Goal: Book appointment/travel/reservation

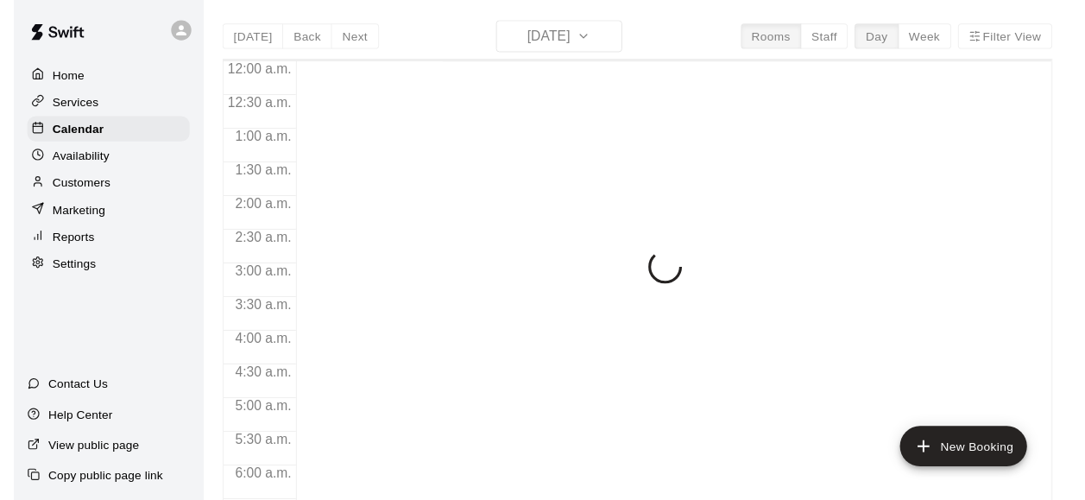
scroll to position [949, 0]
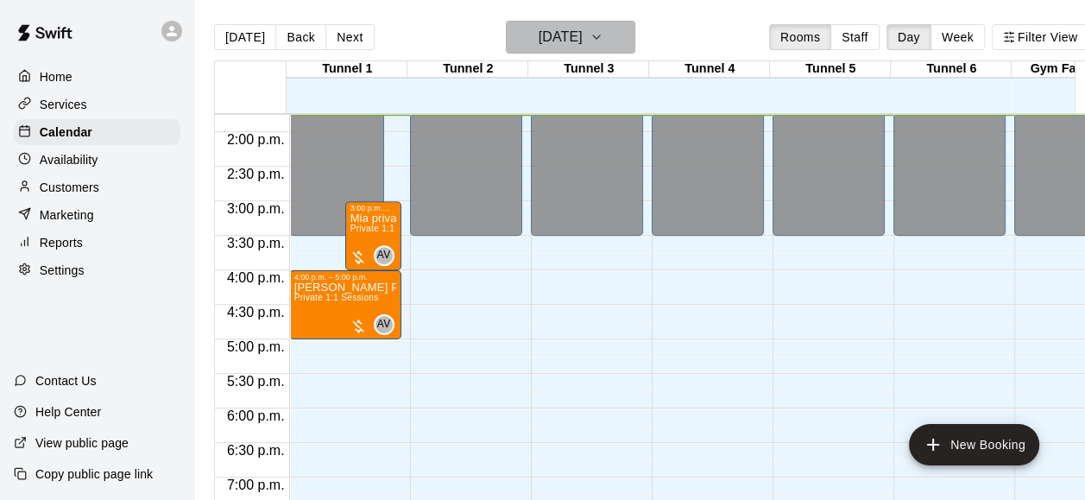
click at [617, 36] on button "[DATE]" at bounding box center [570, 37] width 129 height 33
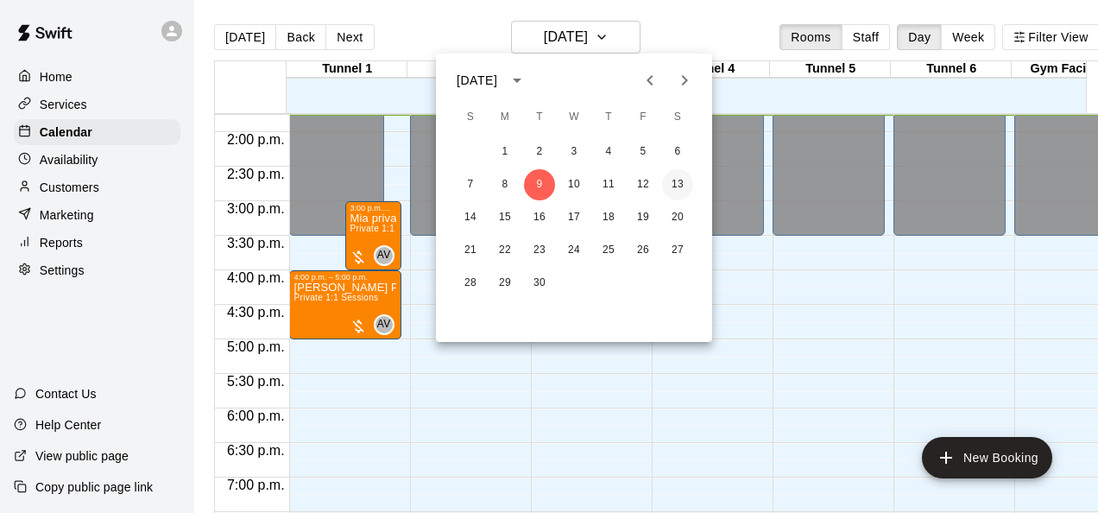
click at [682, 180] on button "13" at bounding box center [677, 184] width 31 height 31
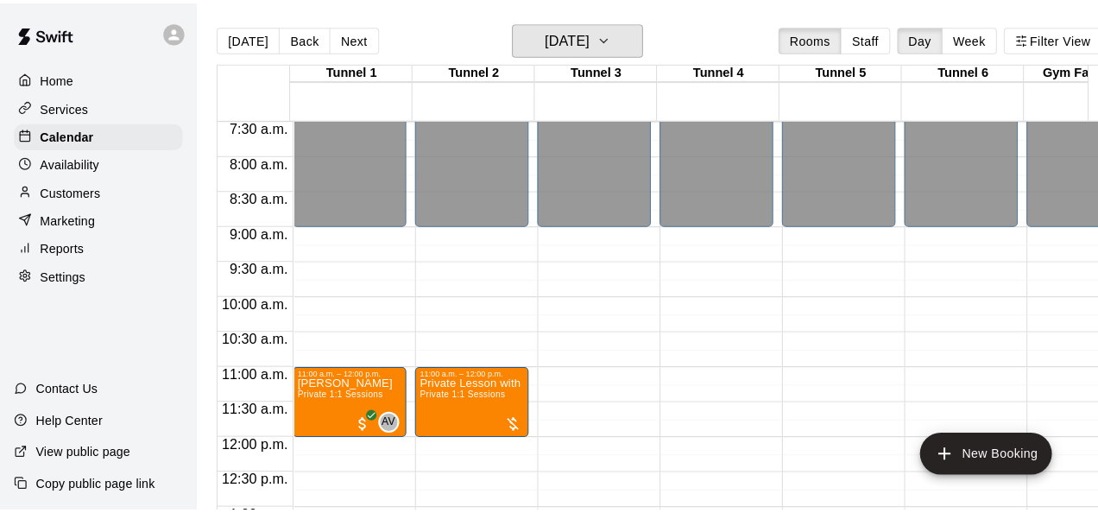
scroll to position [518, 0]
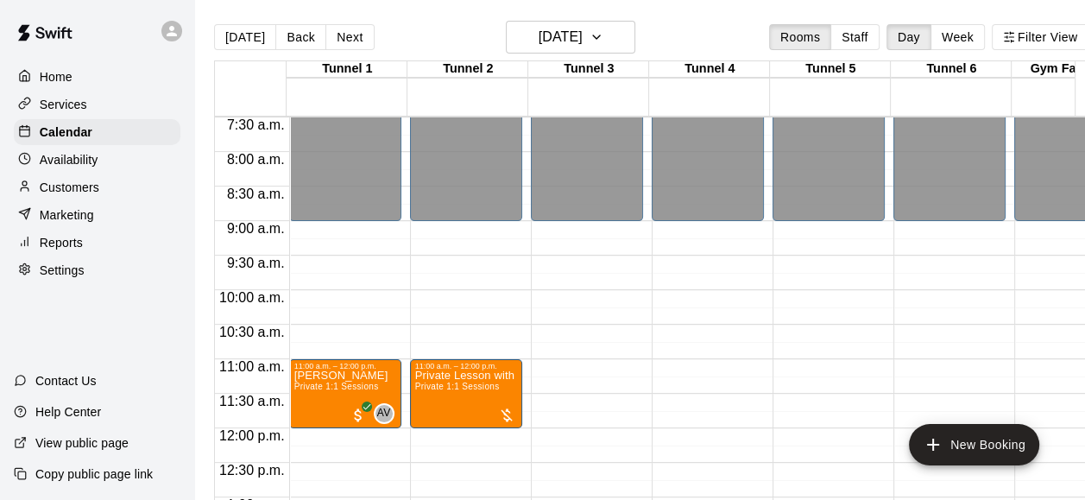
click at [397, 299] on div "12:00 a.m. – 9:00 a.m. Closed 11:00 a.m. – 12:00 p.m. [PERSON_NAME] Private 1:1…" at bounding box center [345, 428] width 112 height 1657
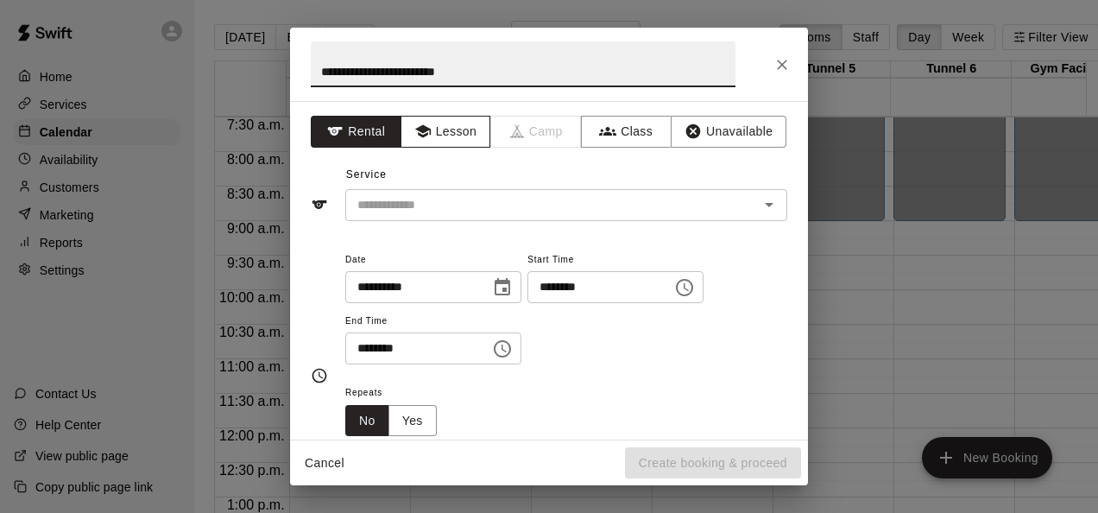
type input "**********"
click at [456, 131] on button "Lesson" at bounding box center [445, 132] width 91 height 32
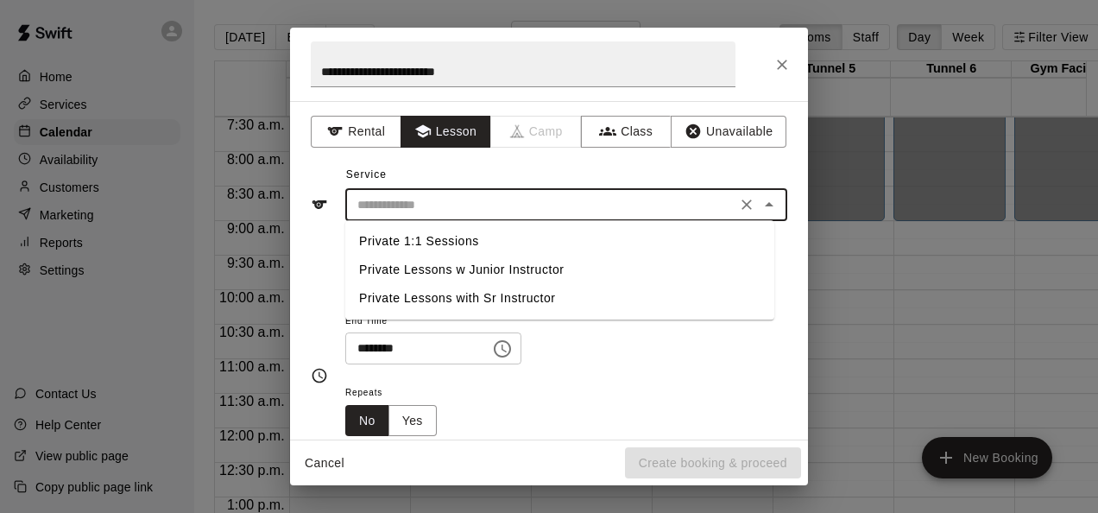
click at [463, 198] on input "text" at bounding box center [540, 205] width 381 height 22
click at [463, 247] on li "Private 1:1 Sessions" at bounding box center [559, 241] width 429 height 28
type input "**********"
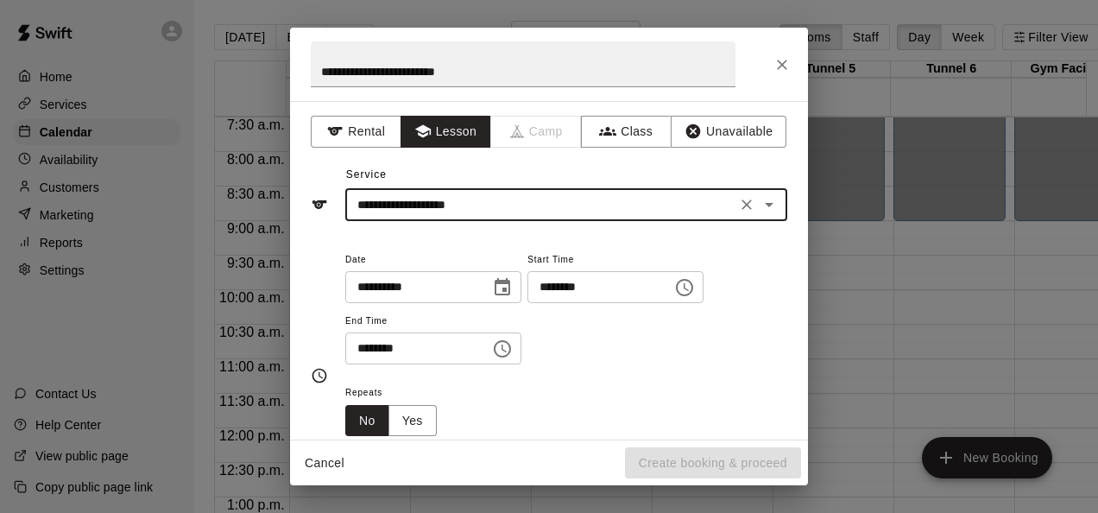
click at [365, 350] on input "********" at bounding box center [411, 348] width 133 height 32
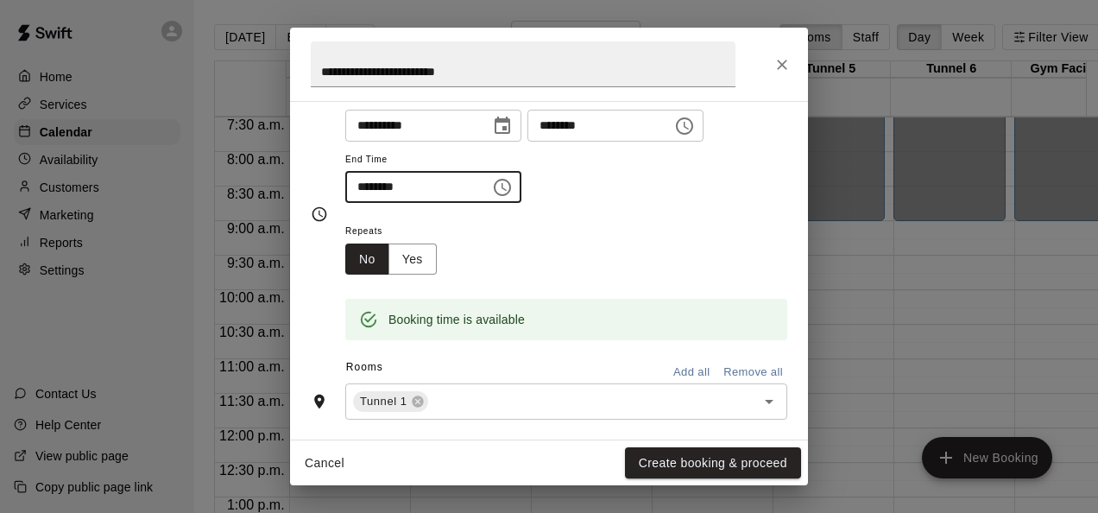
scroll to position [173, 0]
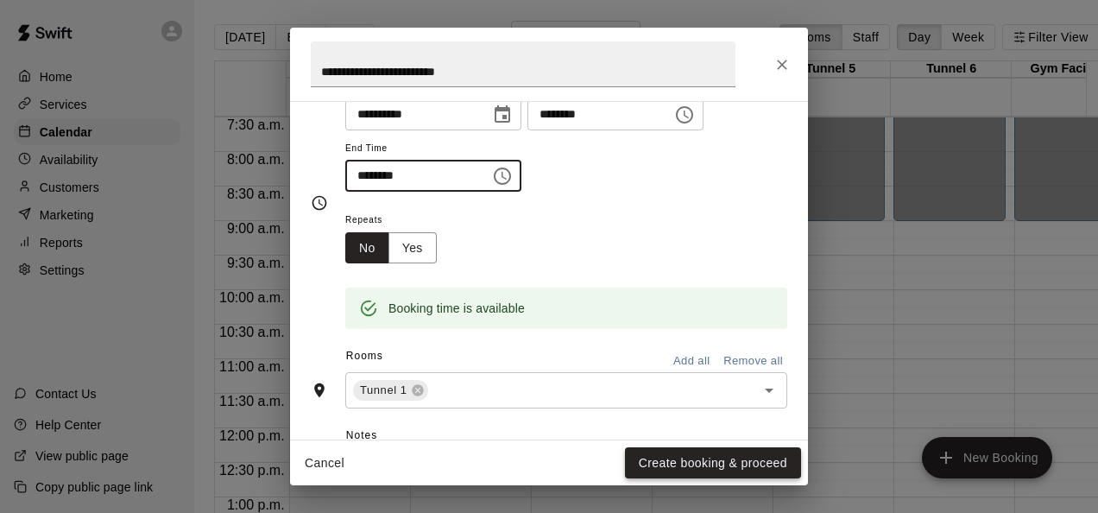
type input "********"
click at [707, 467] on button "Create booking & proceed" at bounding box center [713, 463] width 176 height 32
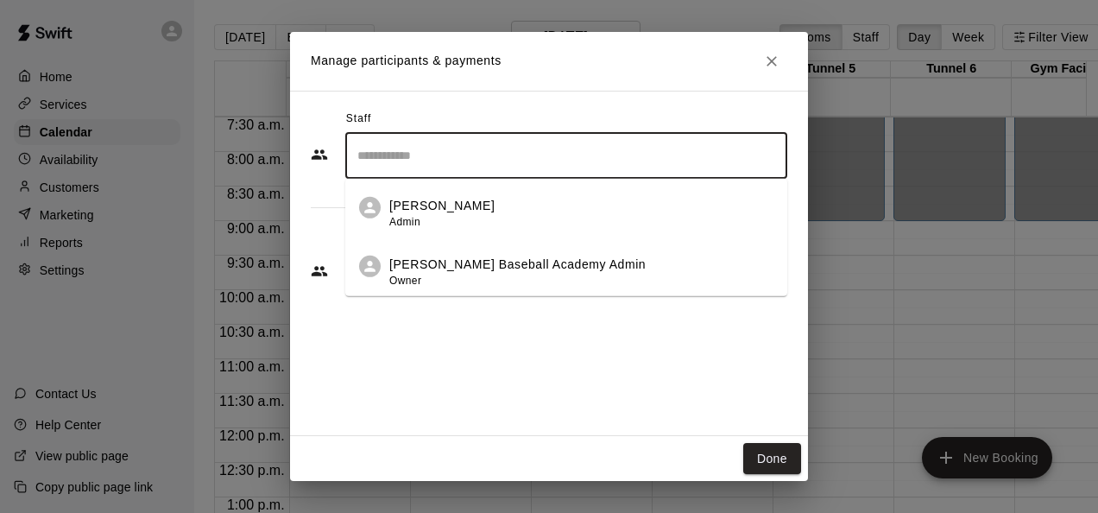
click at [550, 149] on input "Search staff" at bounding box center [566, 156] width 426 height 30
click at [501, 212] on div "[PERSON_NAME] Admin" at bounding box center [581, 214] width 384 height 34
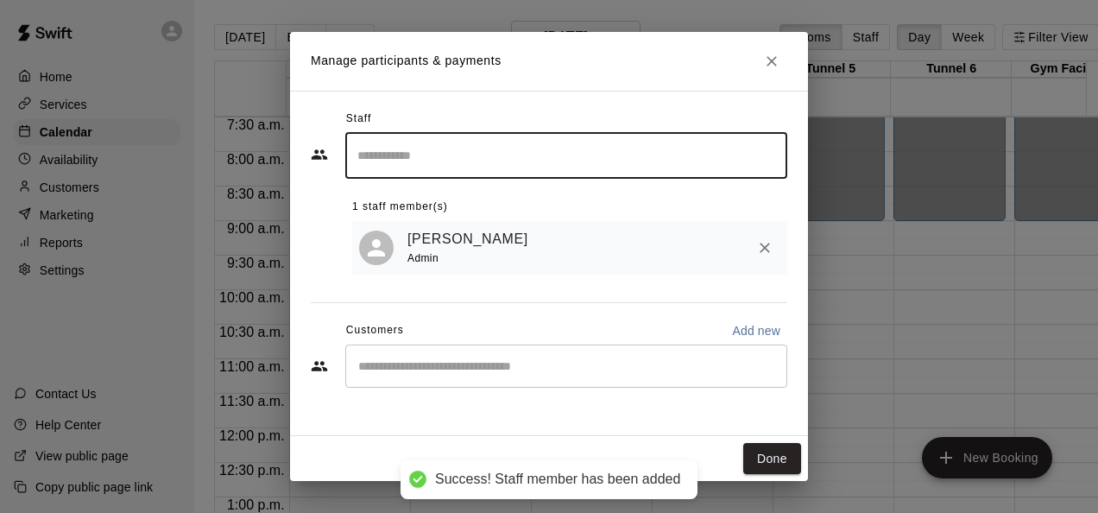
click at [511, 373] on input "Start typing to search customers..." at bounding box center [566, 365] width 426 height 17
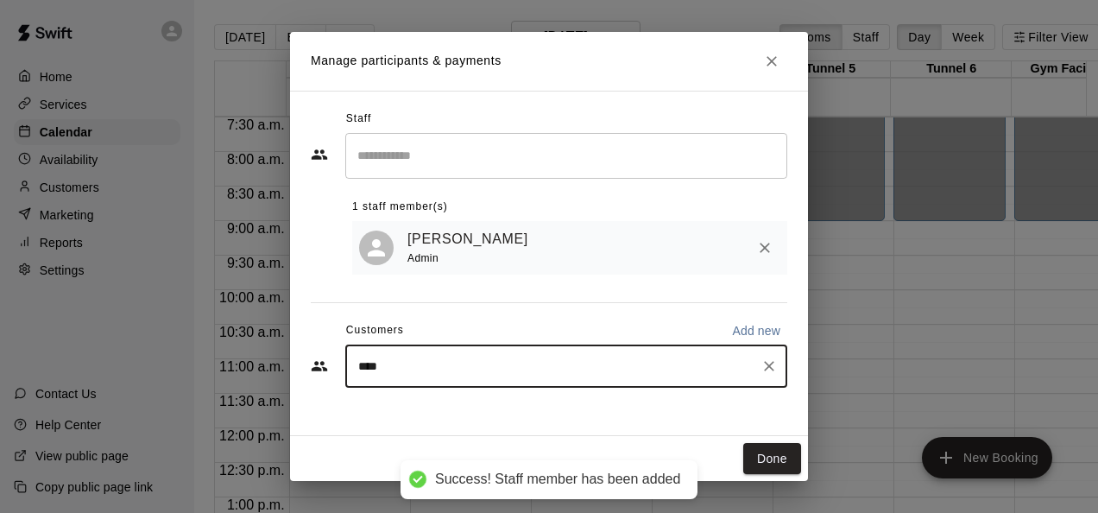
type input "*****"
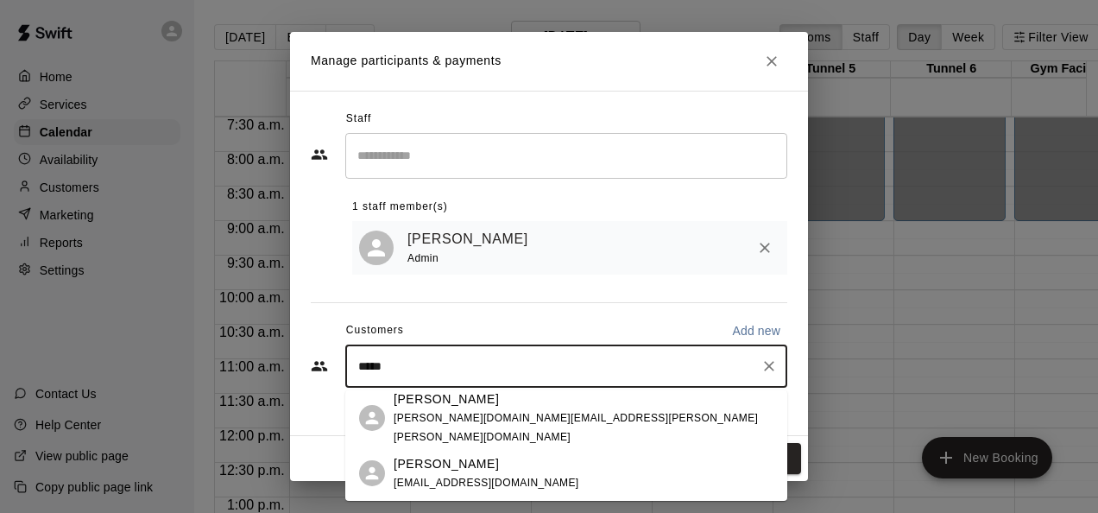
click at [500, 408] on div "[PERSON_NAME]" at bounding box center [583, 399] width 380 height 18
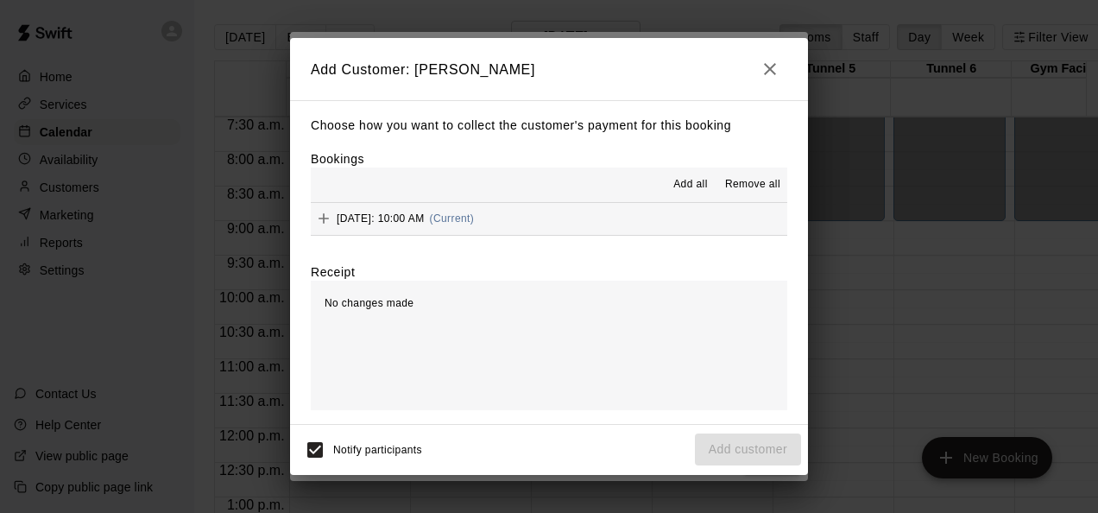
click at [680, 180] on span "Add all" at bounding box center [690, 184] width 35 height 17
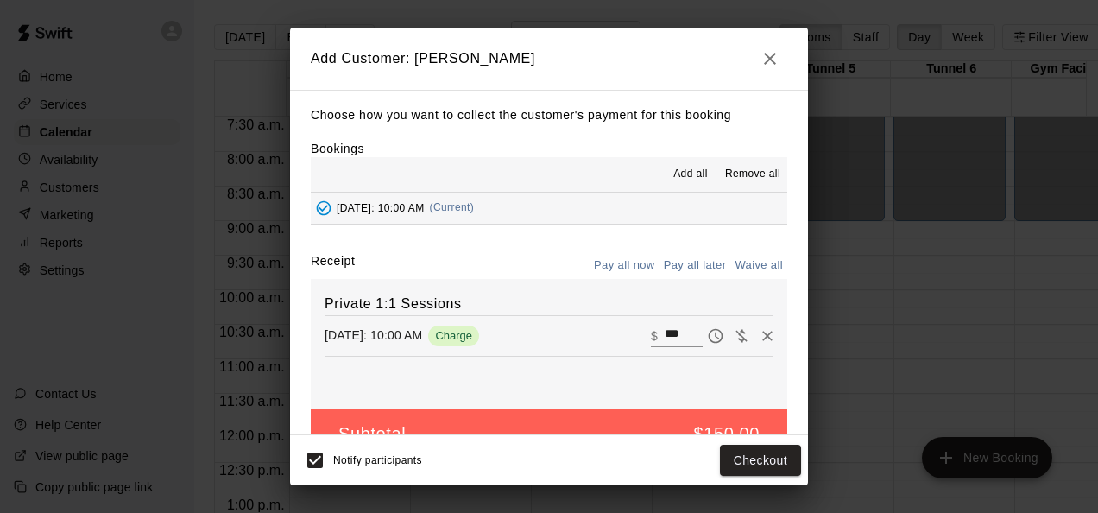
click at [748, 266] on button "Waive all" at bounding box center [758, 265] width 57 height 27
type input "*"
click at [670, 261] on button "Pay all later" at bounding box center [695, 265] width 72 height 27
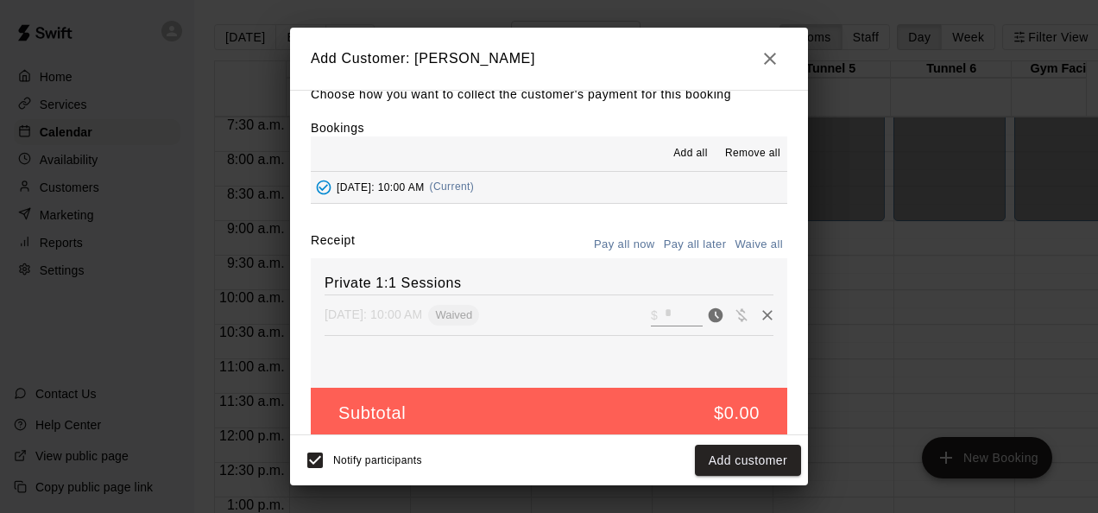
scroll to position [39, 0]
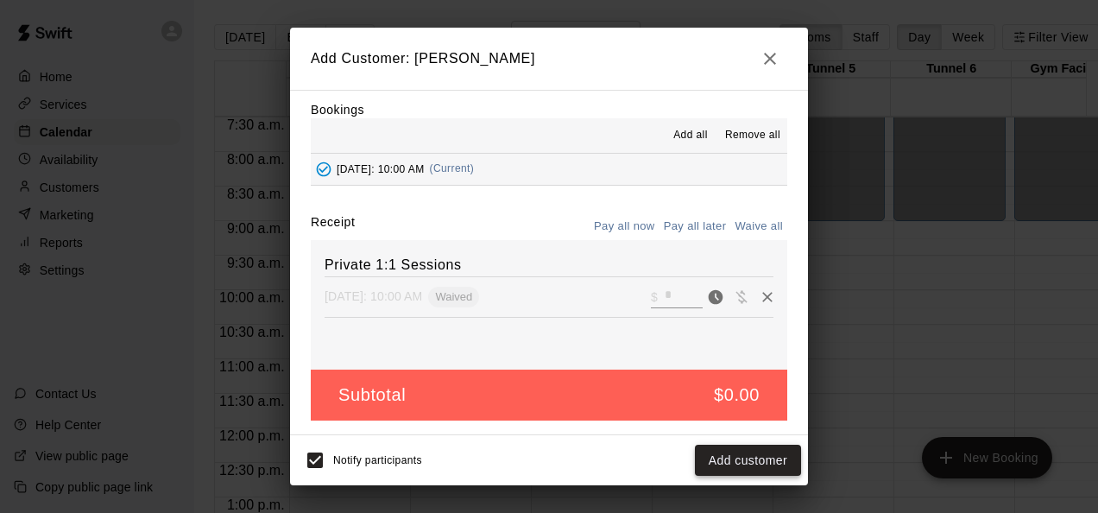
click at [739, 464] on button "Add customer" at bounding box center [748, 460] width 106 height 32
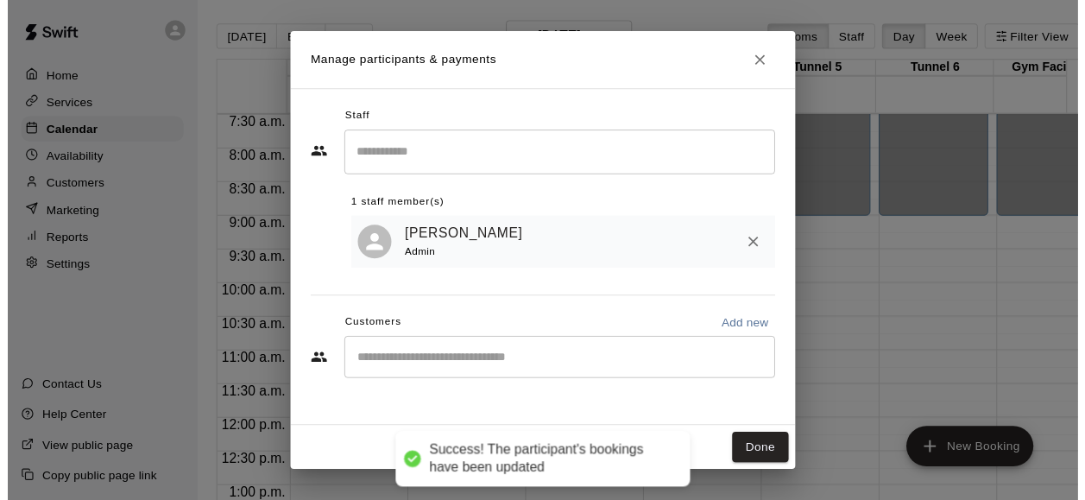
scroll to position [0, 0]
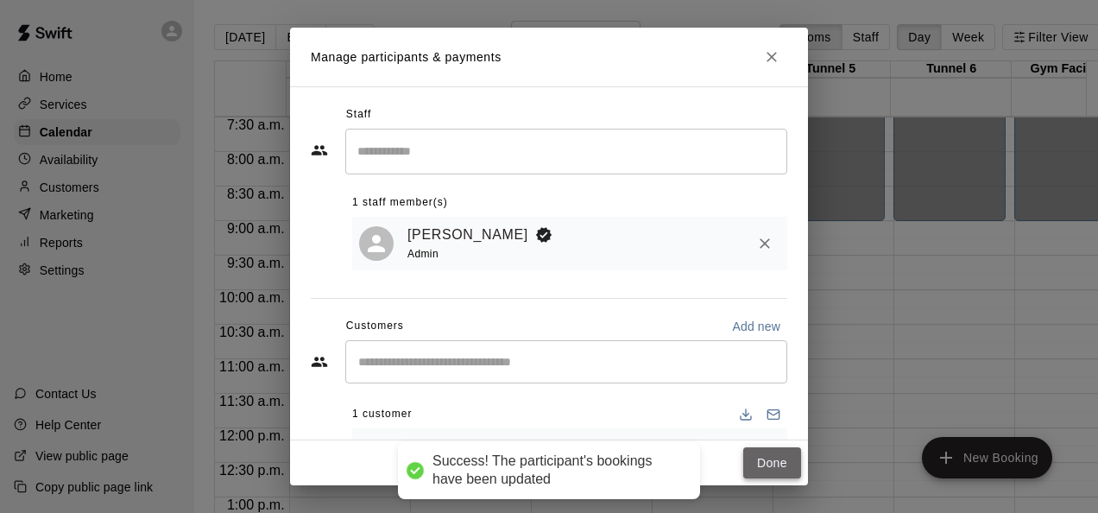
click at [766, 465] on button "Done" at bounding box center [772, 463] width 58 height 32
